Goal: Information Seeking & Learning: Learn about a topic

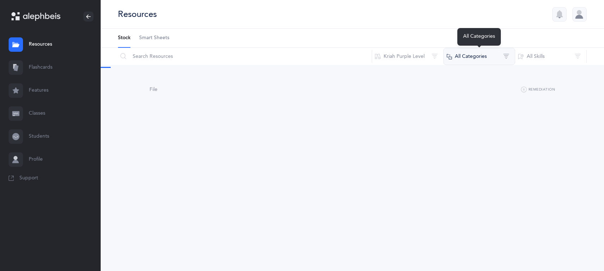
click at [506, 56] on button "All Categories" at bounding box center [479, 56] width 72 height 17
click at [505, 56] on button "All Categories" at bounding box center [479, 56] width 72 height 17
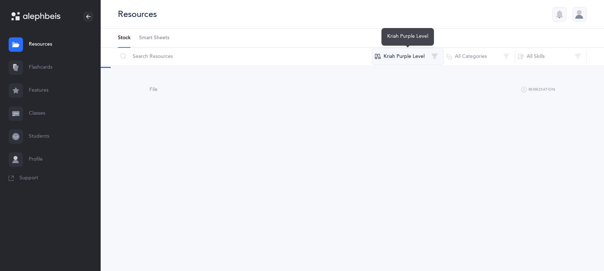
click at [436, 55] on button "Kriah Purple Level" at bounding box center [408, 56] width 72 height 17
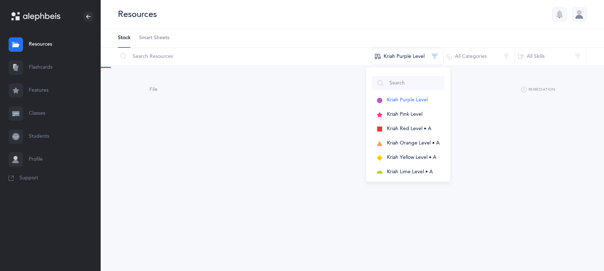
click at [509, 128] on div "File ( page ) Remediation No results found Don’t worry, we have lots of other s…" at bounding box center [353, 98] width 504 height 67
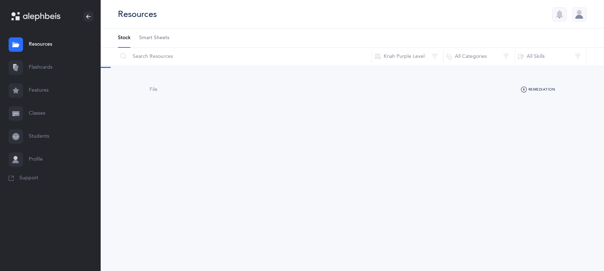
click at [523, 90] on icon "button" at bounding box center [524, 90] width 6 height 9
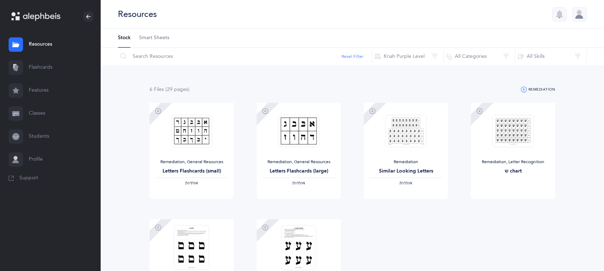
click at [352, 57] on button "Reset Filter" at bounding box center [353, 56] width 22 height 6
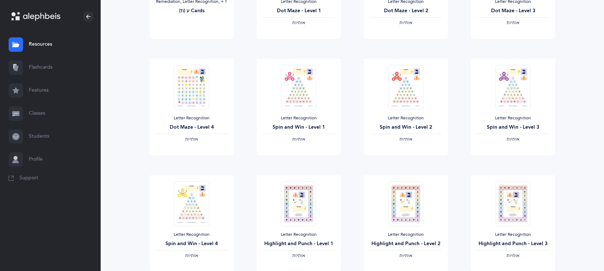
scroll to position [586, 0]
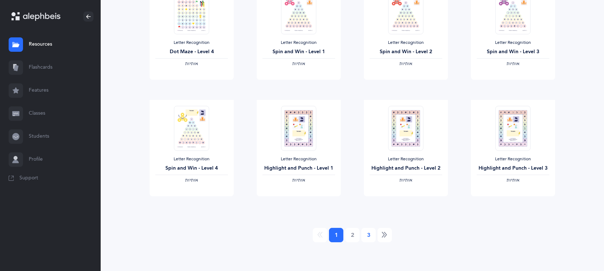
click at [365, 236] on link "3" at bounding box center [368, 235] width 14 height 14
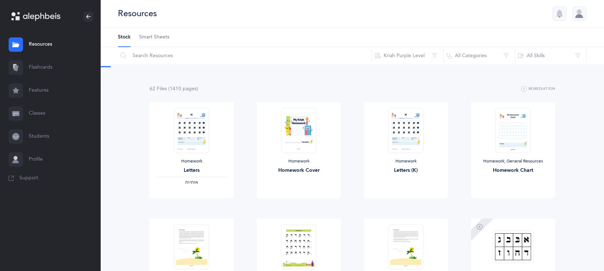
scroll to position [0, 0]
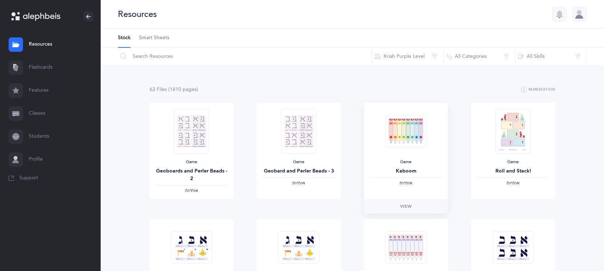
click at [400, 185] on span "‫אותיות‬" at bounding box center [406, 183] width 13 height 5
click at [403, 208] on span "View" at bounding box center [406, 206] width 12 height 6
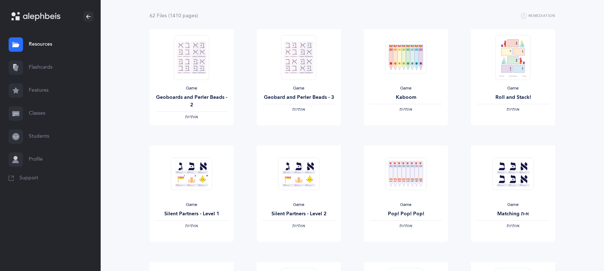
scroll to position [78, 0]
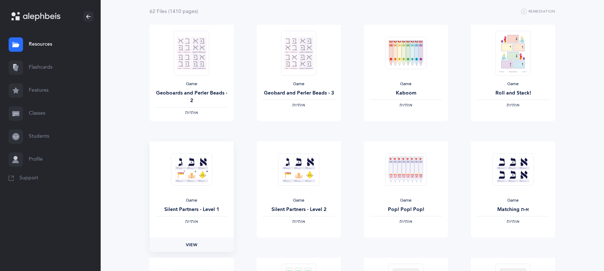
click at [203, 249] on link "View" at bounding box center [192, 245] width 84 height 14
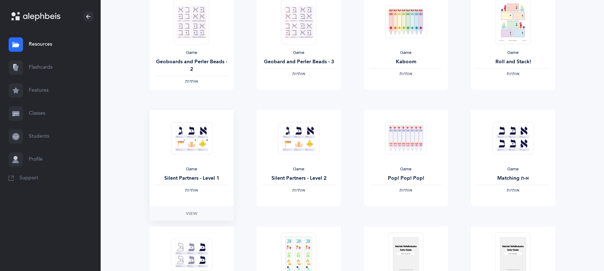
scroll to position [110, 0]
click at [378, 209] on link "View" at bounding box center [406, 213] width 84 height 14
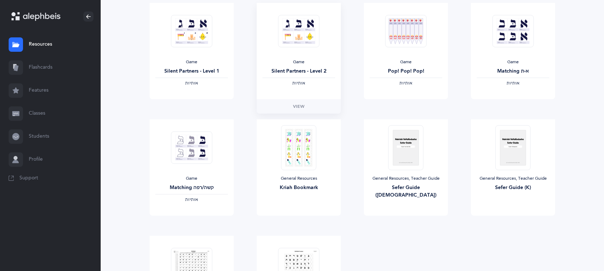
scroll to position [219, 0]
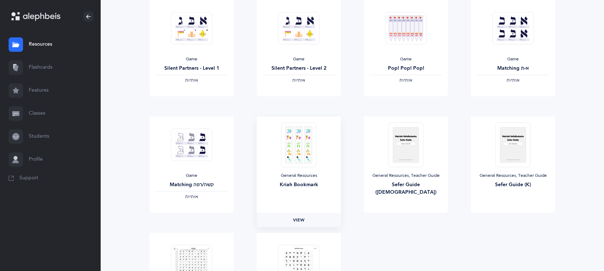
click at [311, 220] on link "View" at bounding box center [299, 220] width 84 height 14
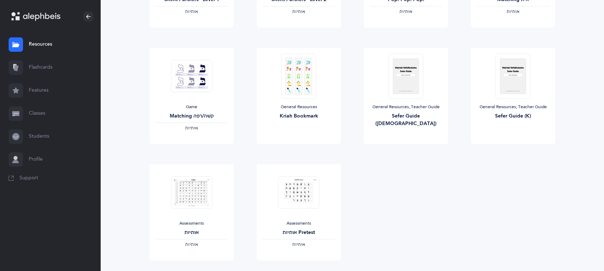
scroll to position [290, 0]
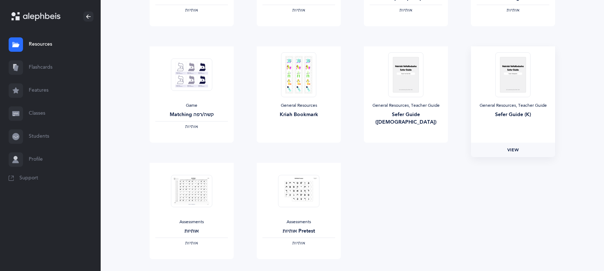
click at [497, 145] on link "View" at bounding box center [513, 150] width 84 height 14
